Goal: Information Seeking & Learning: Learn about a topic

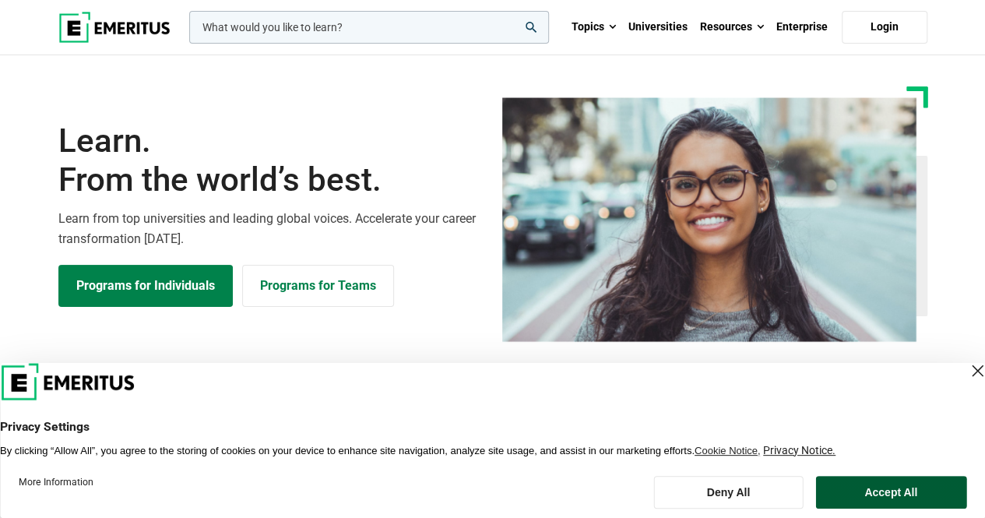
click at [872, 491] on button "Accept All" at bounding box center [890, 492] width 151 height 33
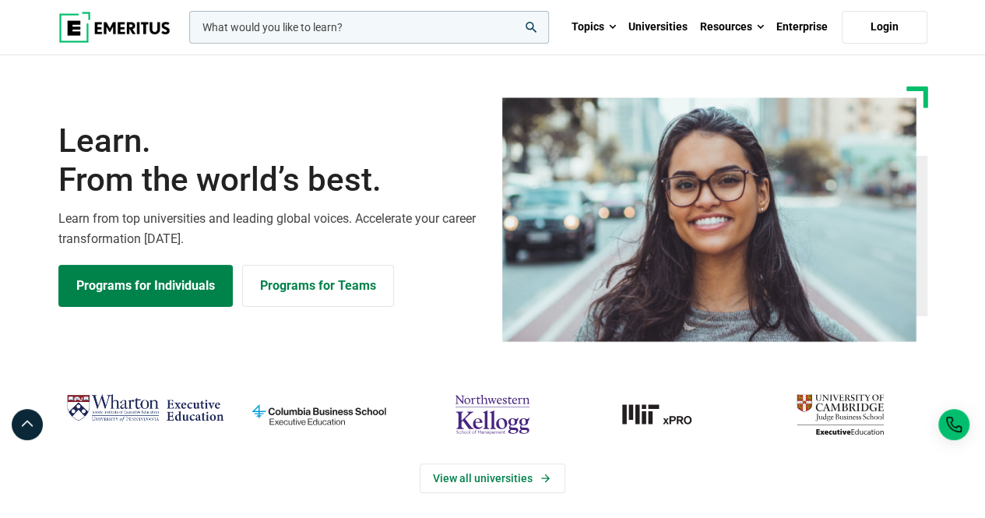
click at [392, 19] on input "woocommerce-product-search-field-0" at bounding box center [369, 27] width 360 height 33
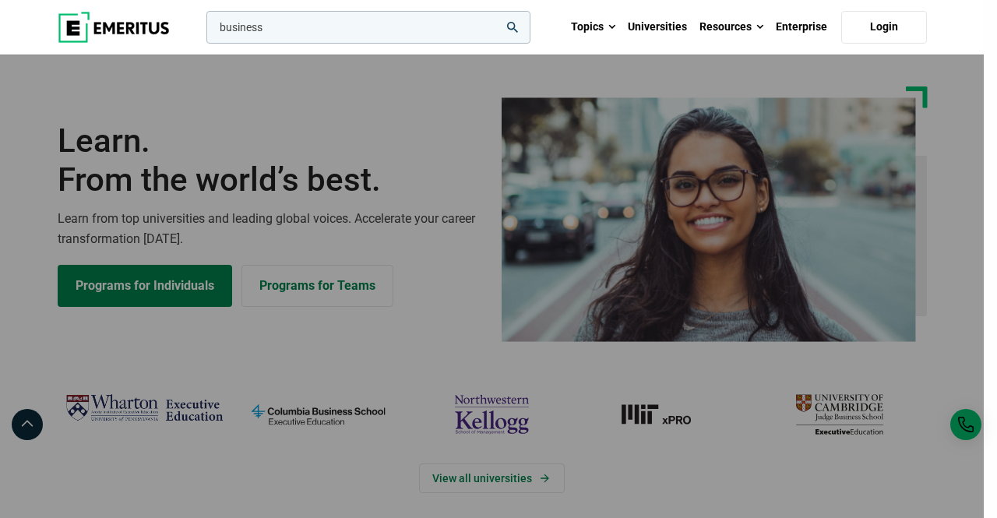
type input "business"
click at [203, 31] on button "search" at bounding box center [203, 31] width 0 height 0
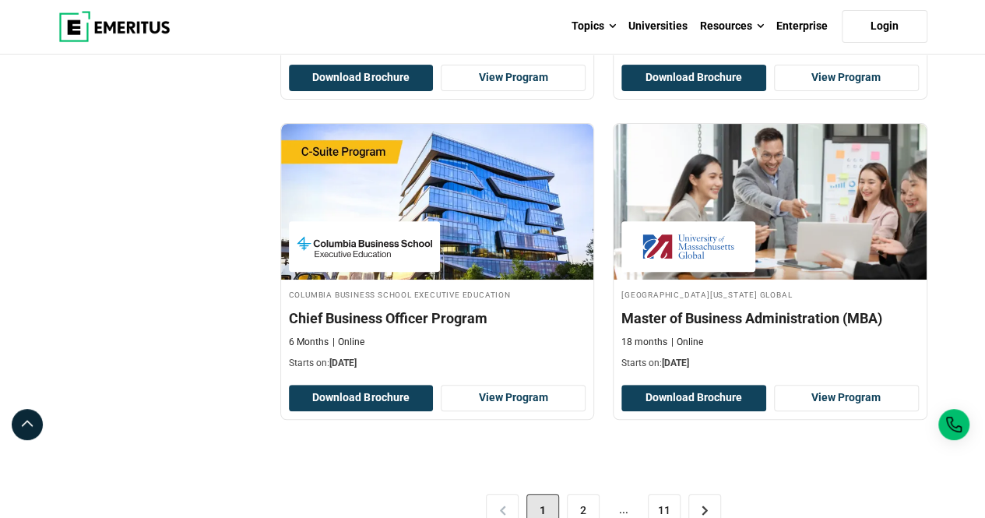
scroll to position [3199, 0]
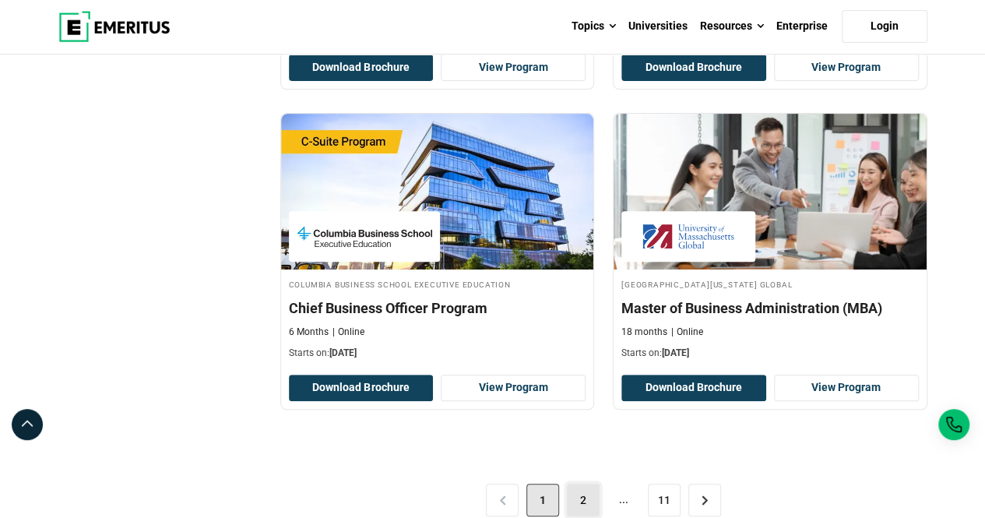
click at [585, 488] on link "2" at bounding box center [583, 499] width 33 height 33
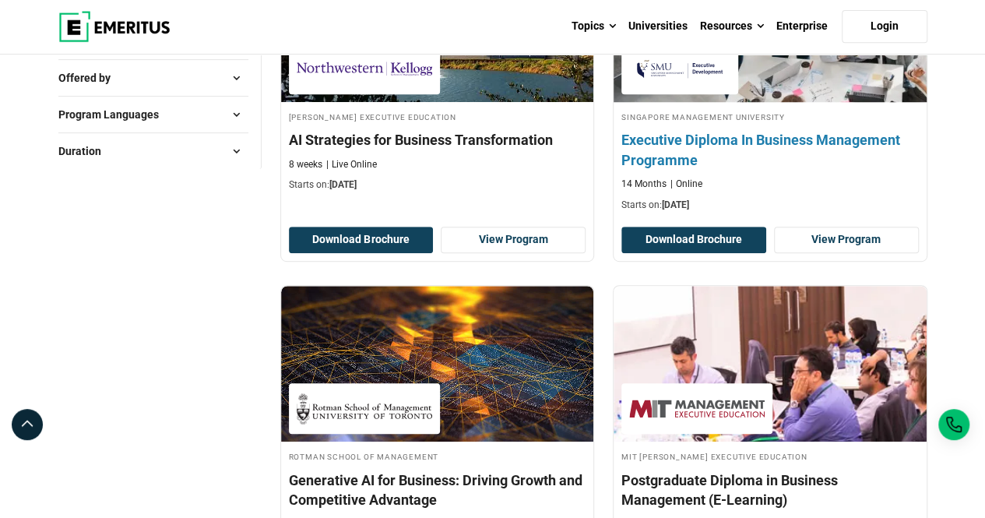
scroll to position [289, 0]
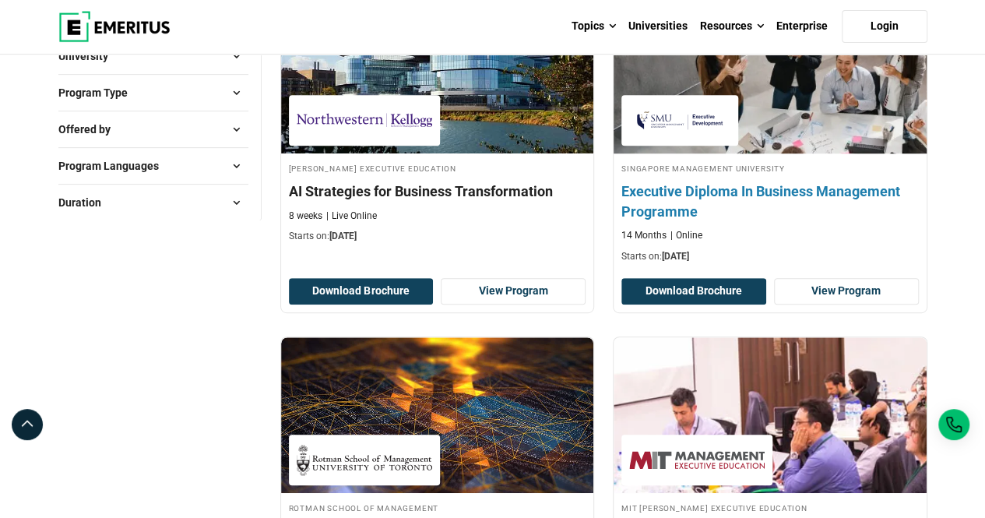
click at [800, 136] on img at bounding box center [770, 75] width 344 height 171
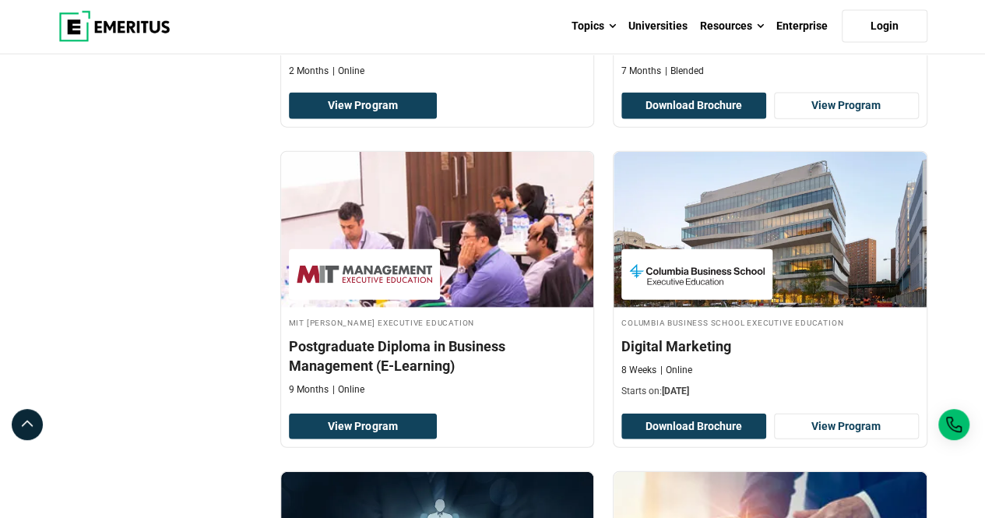
scroll to position [1759, 0]
